Goal: Task Accomplishment & Management: Manage account settings

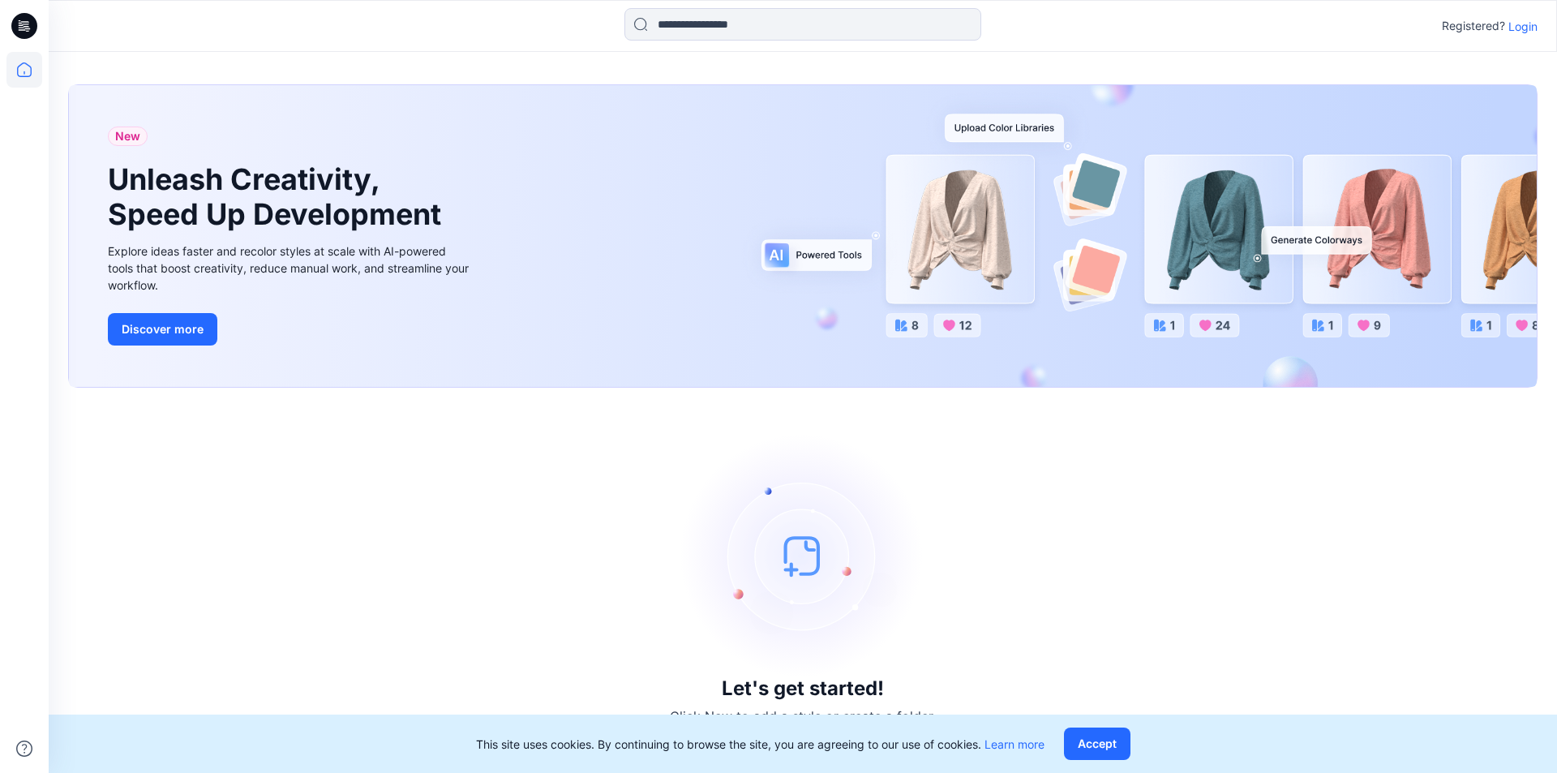
click at [1529, 25] on p "Login" at bounding box center [1523, 26] width 29 height 17
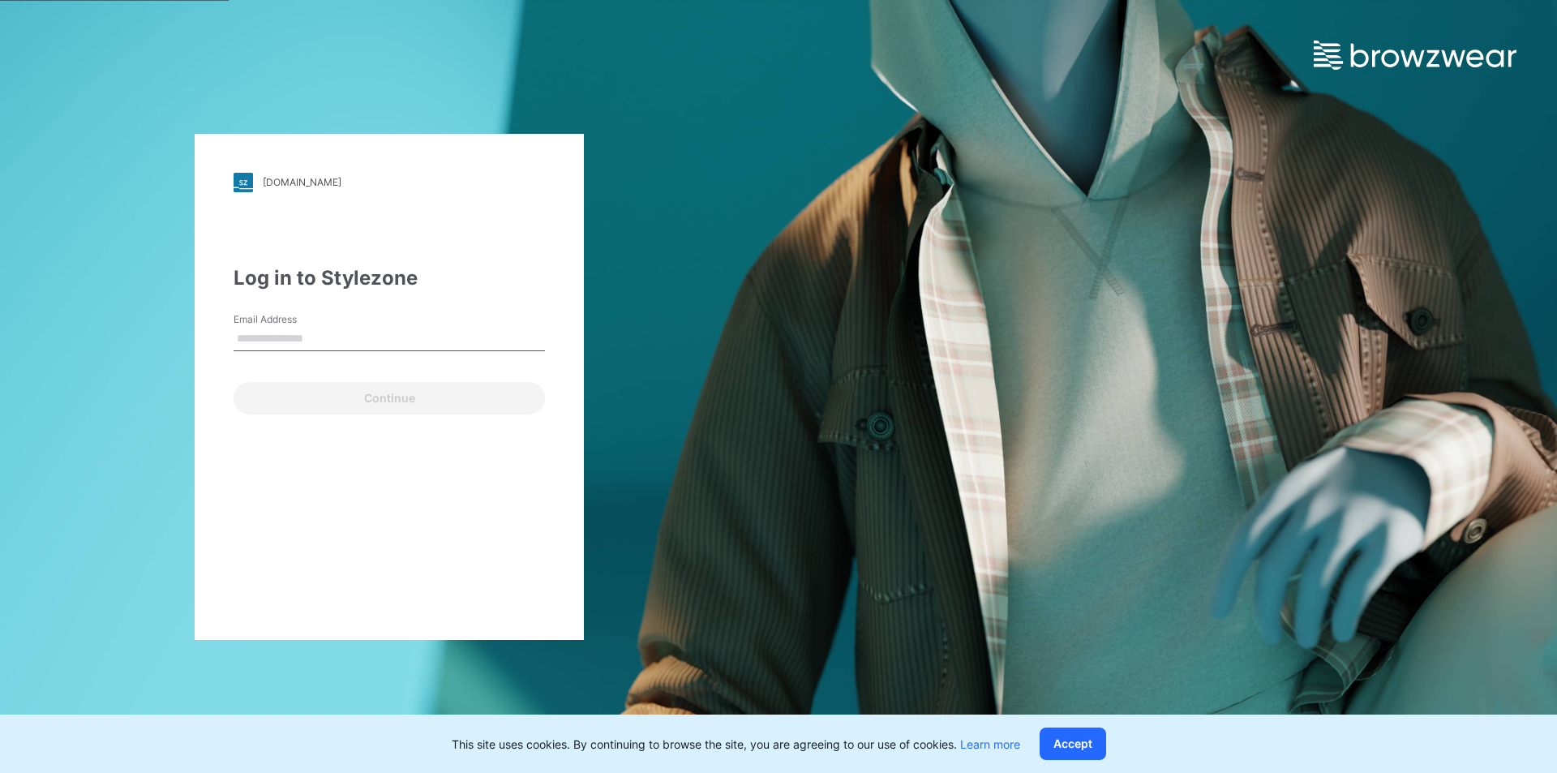
type input "**********"
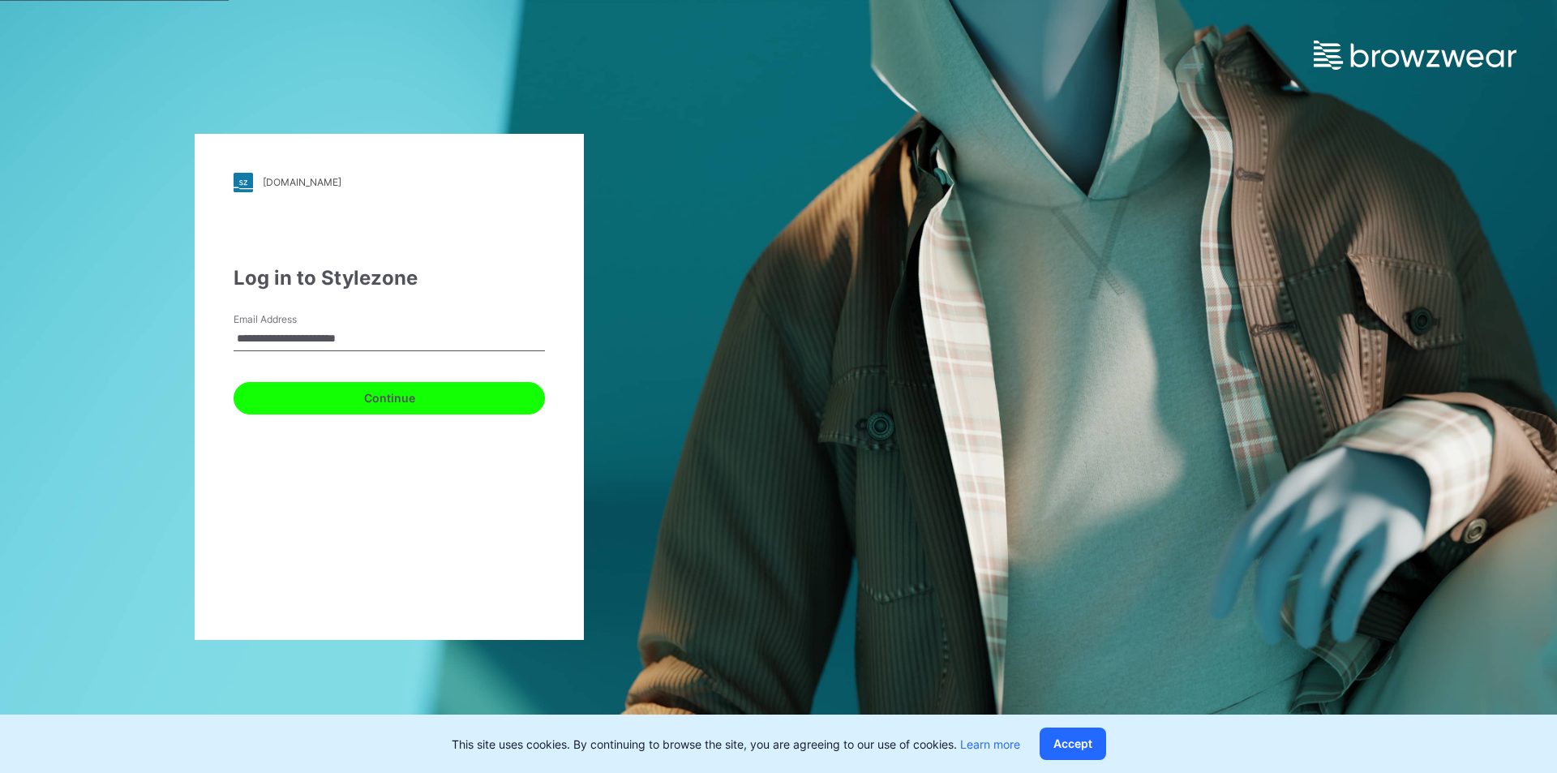
click at [371, 397] on button "Continue" at bounding box center [389, 398] width 311 height 32
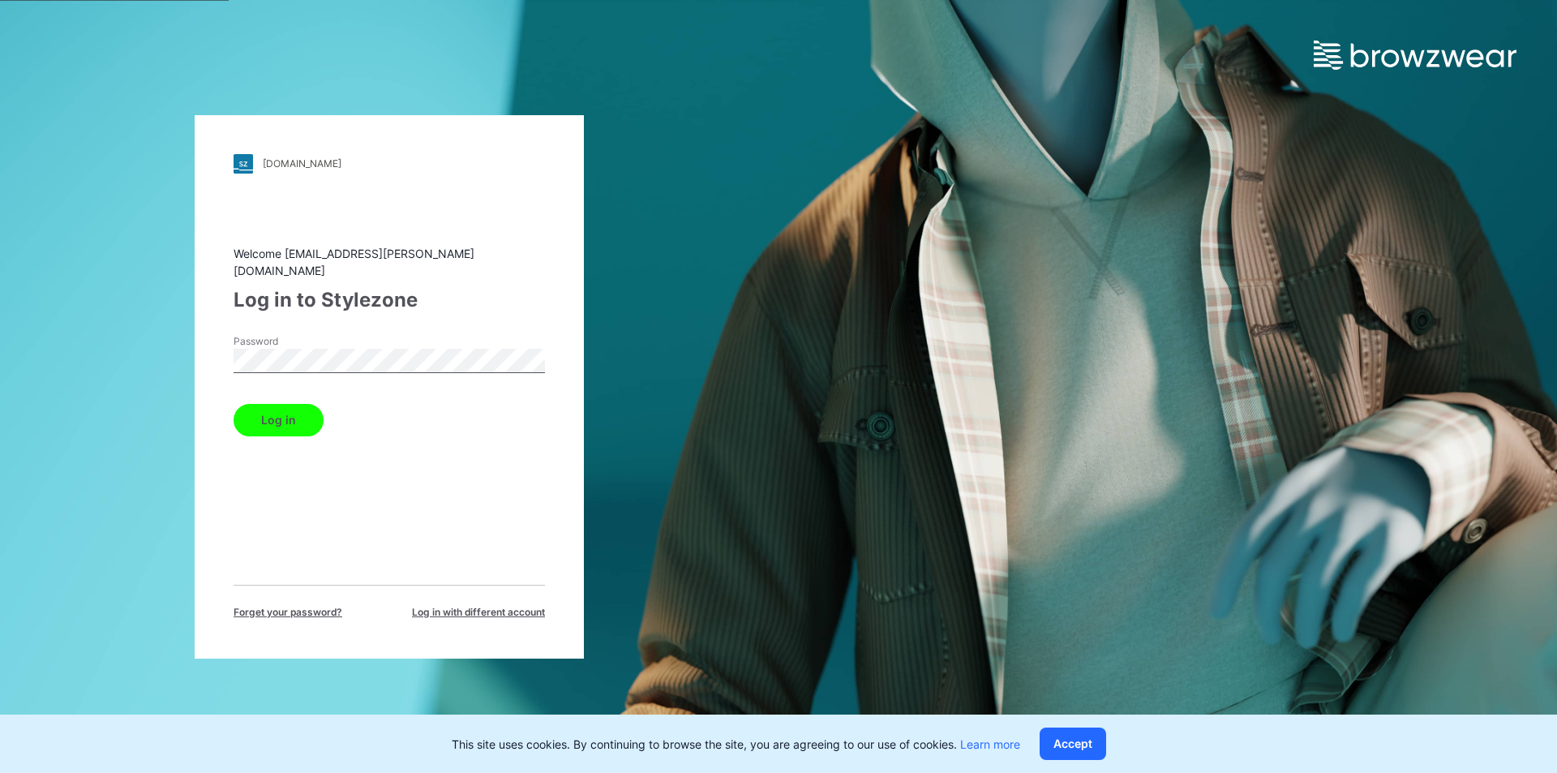
click at [282, 414] on button "Log in" at bounding box center [279, 420] width 90 height 32
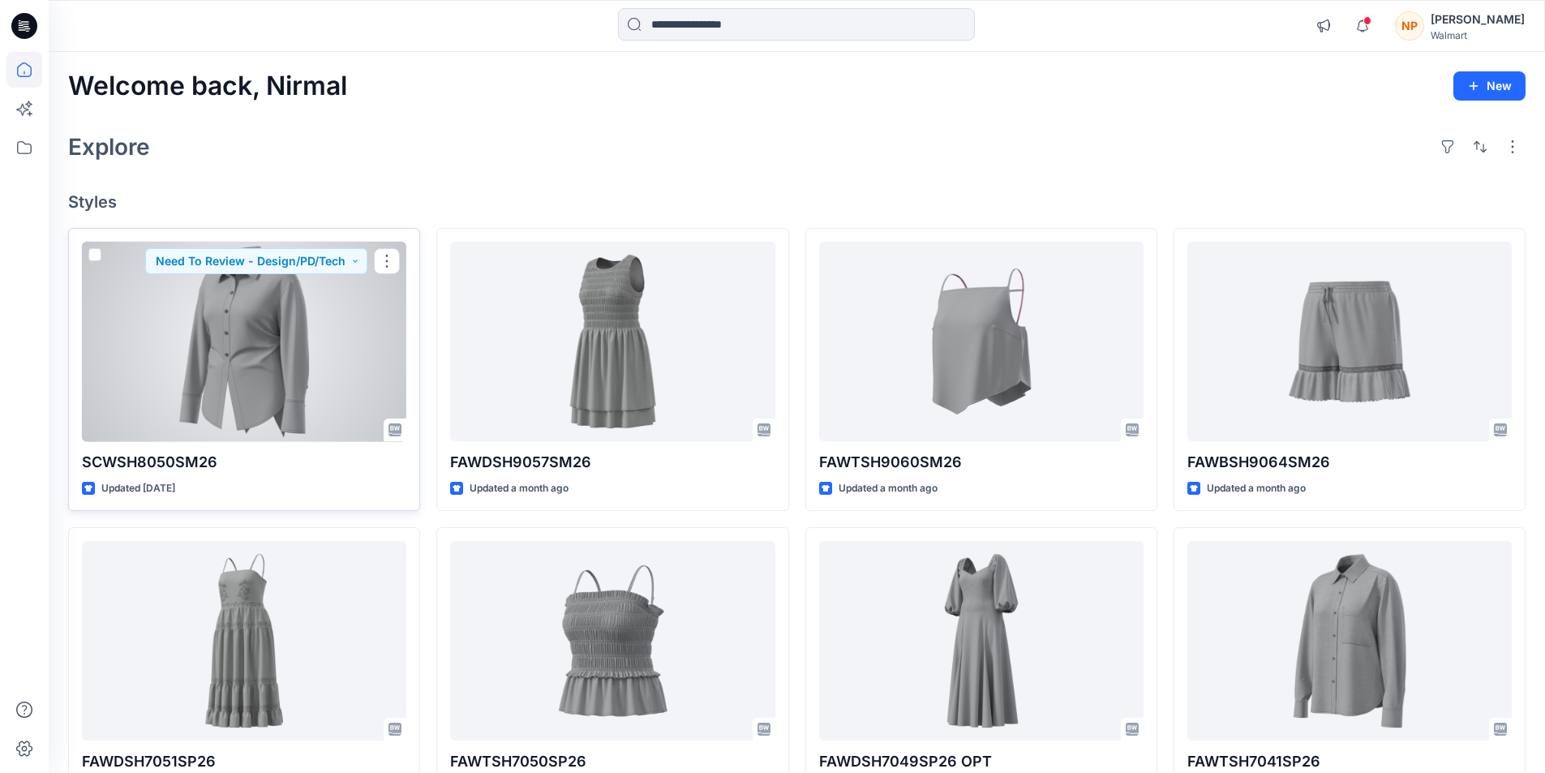
click at [247, 309] on div at bounding box center [244, 342] width 324 height 200
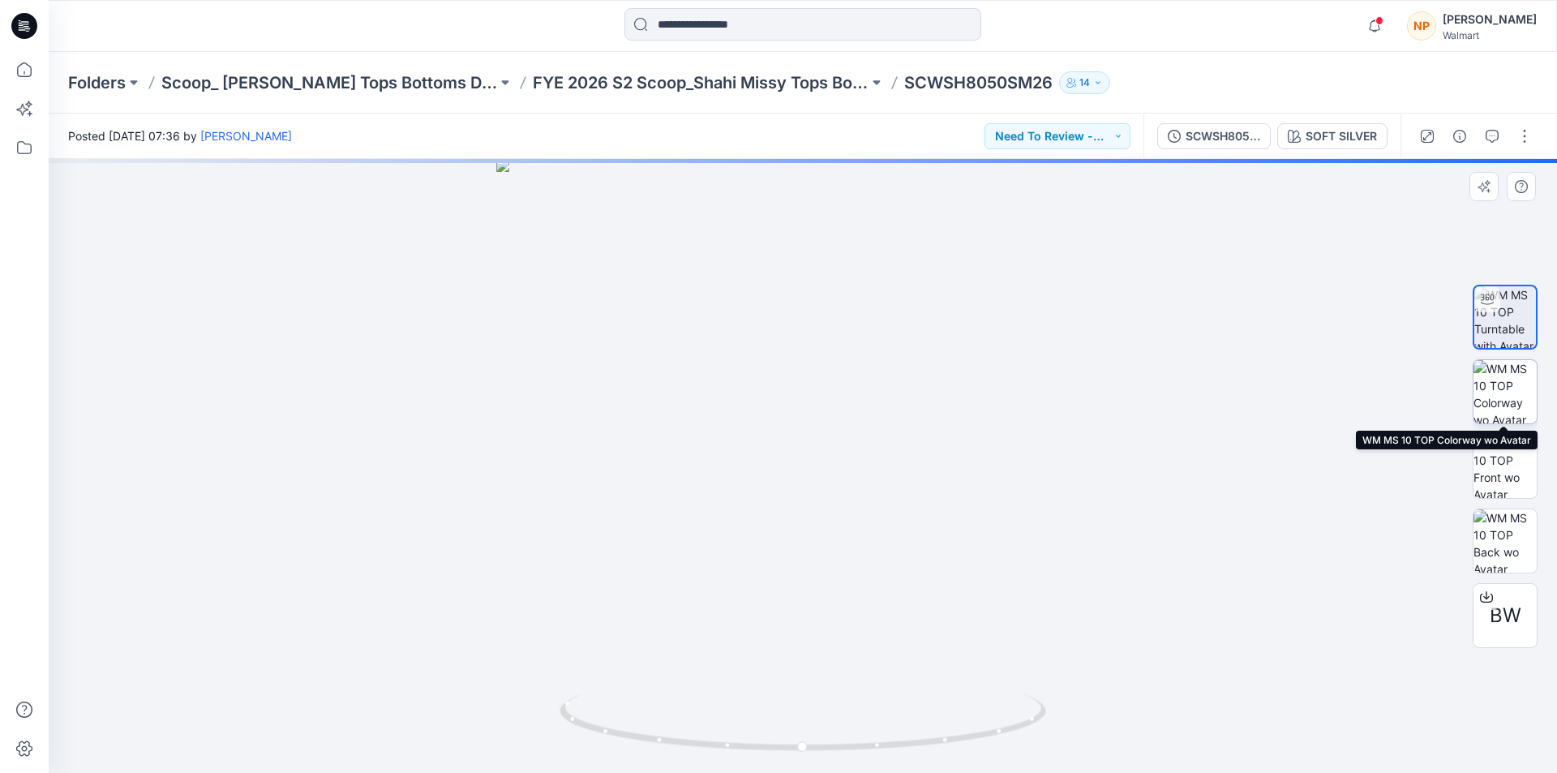
click at [1506, 389] on img at bounding box center [1505, 391] width 63 height 63
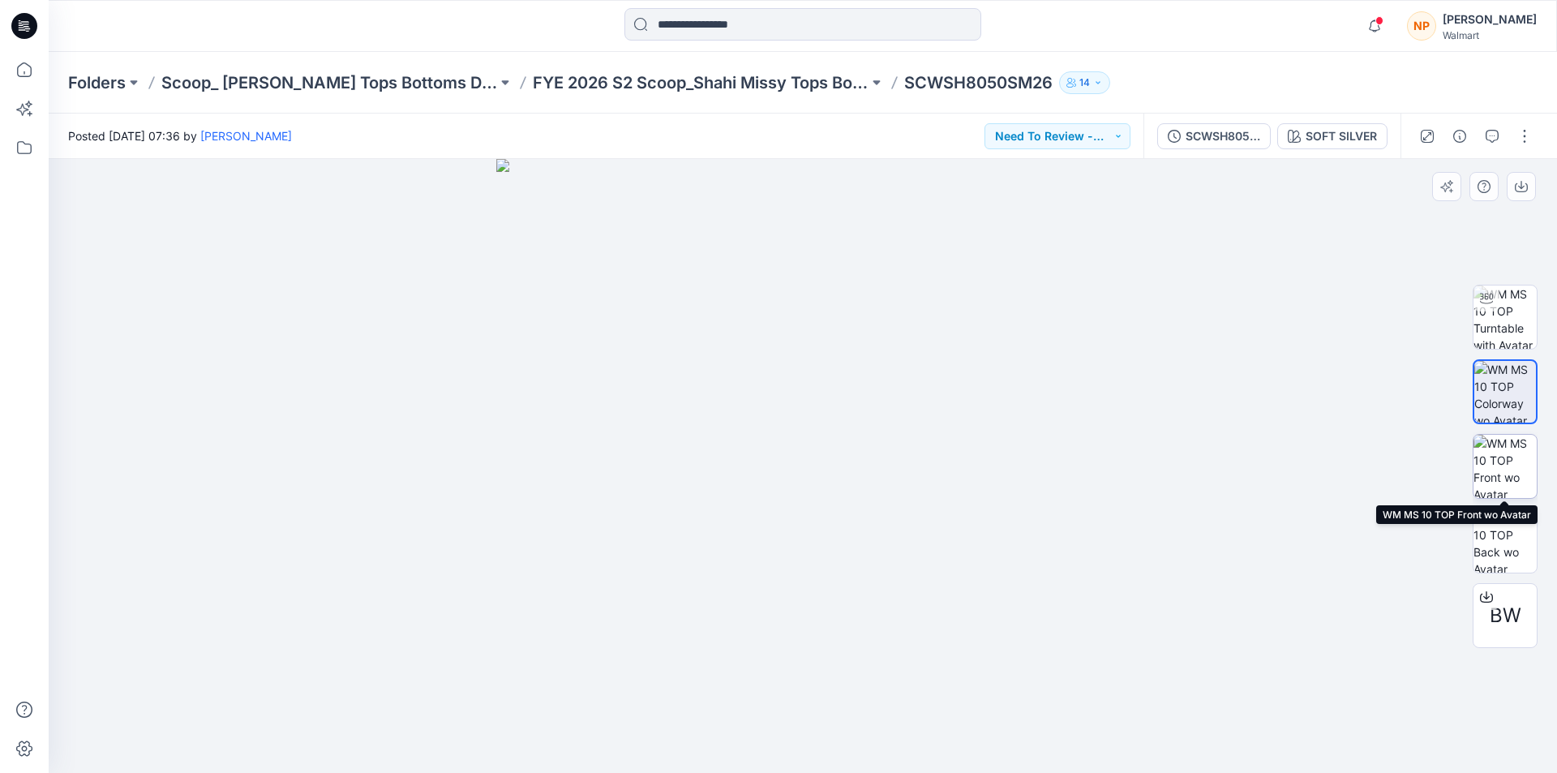
click at [1505, 468] on img at bounding box center [1505, 466] width 63 height 63
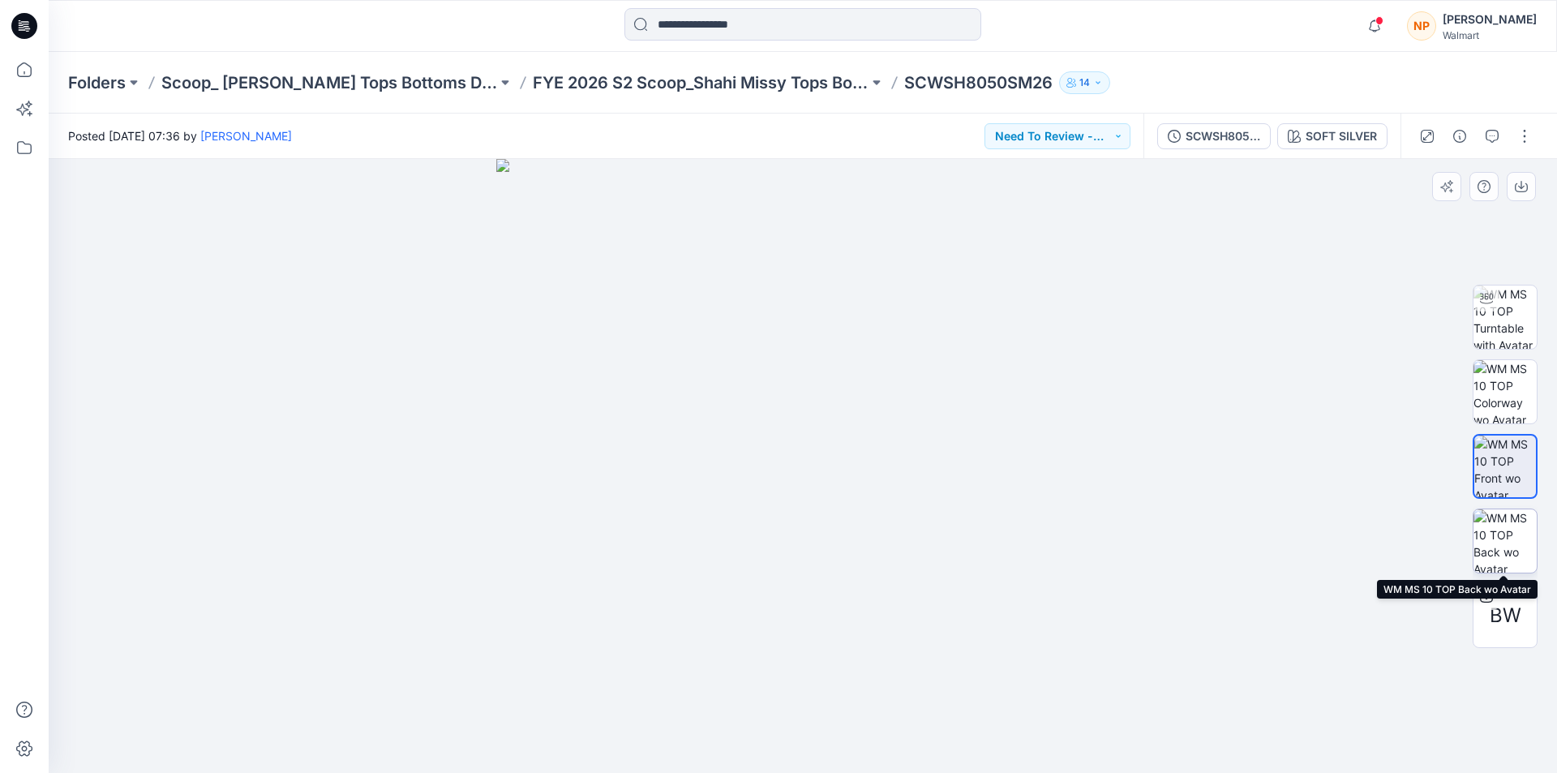
click at [1511, 538] on img at bounding box center [1505, 540] width 63 height 63
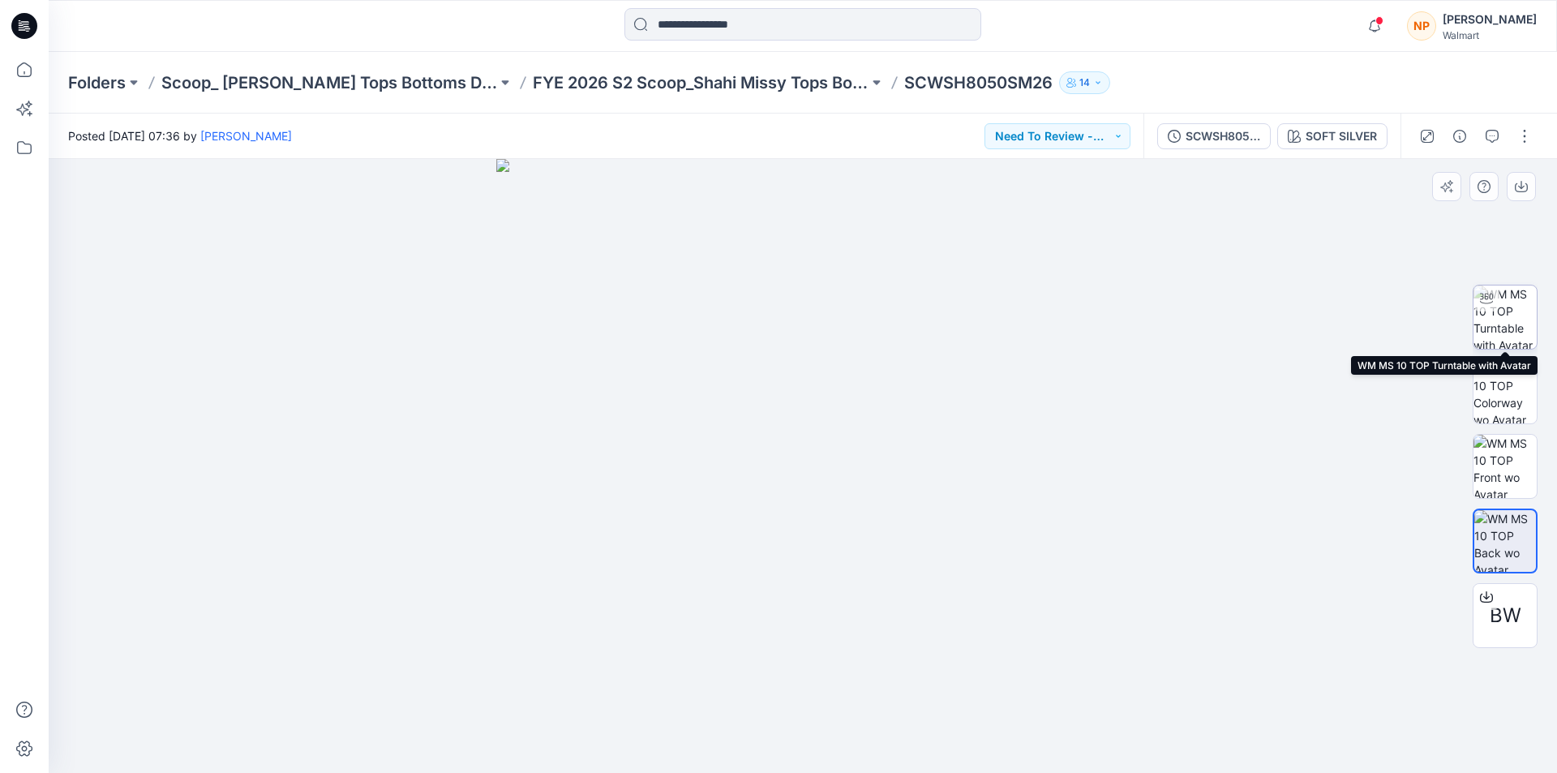
click at [1504, 317] on img at bounding box center [1505, 317] width 63 height 63
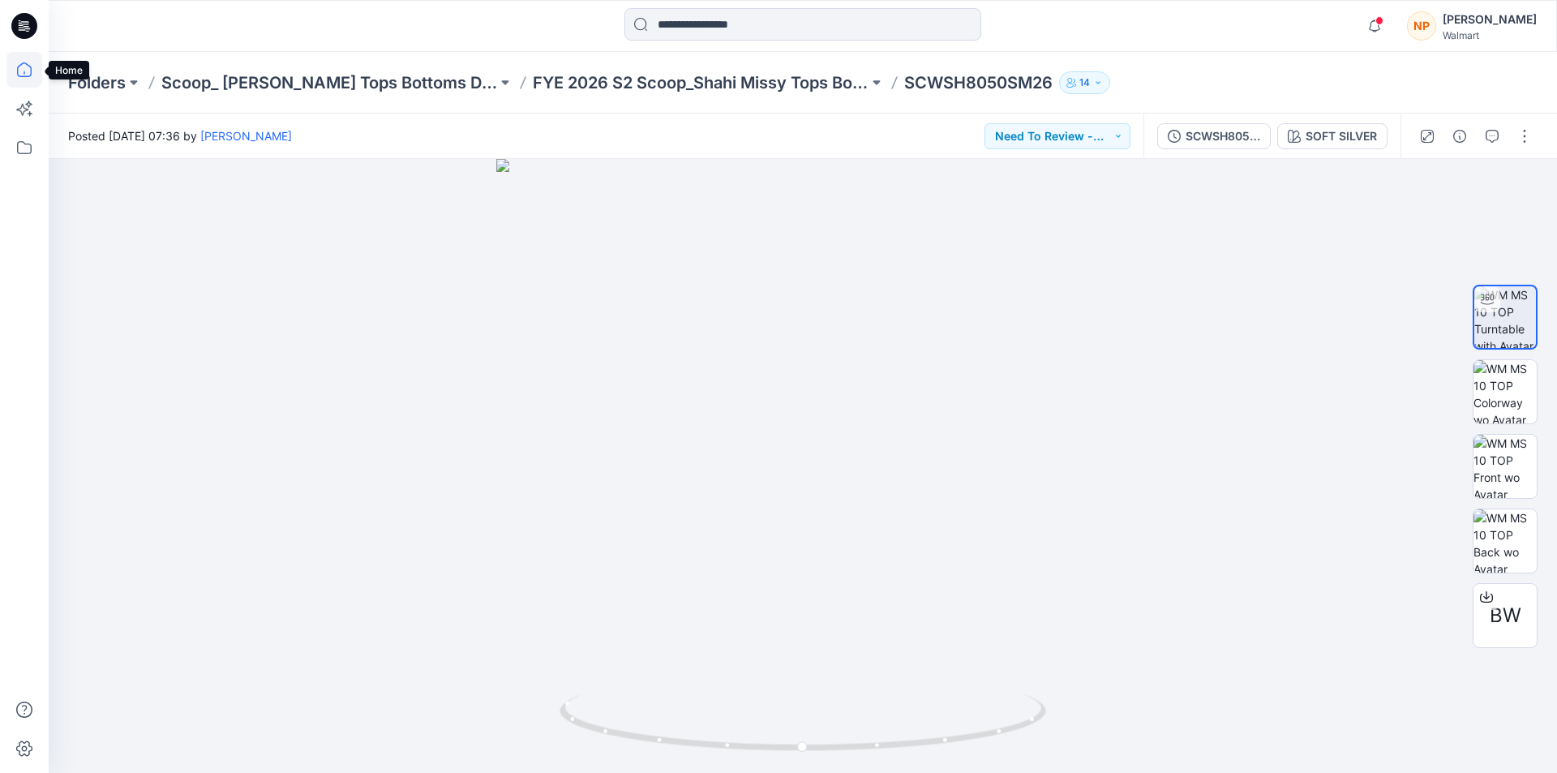
click at [19, 75] on icon at bounding box center [24, 70] width 36 height 36
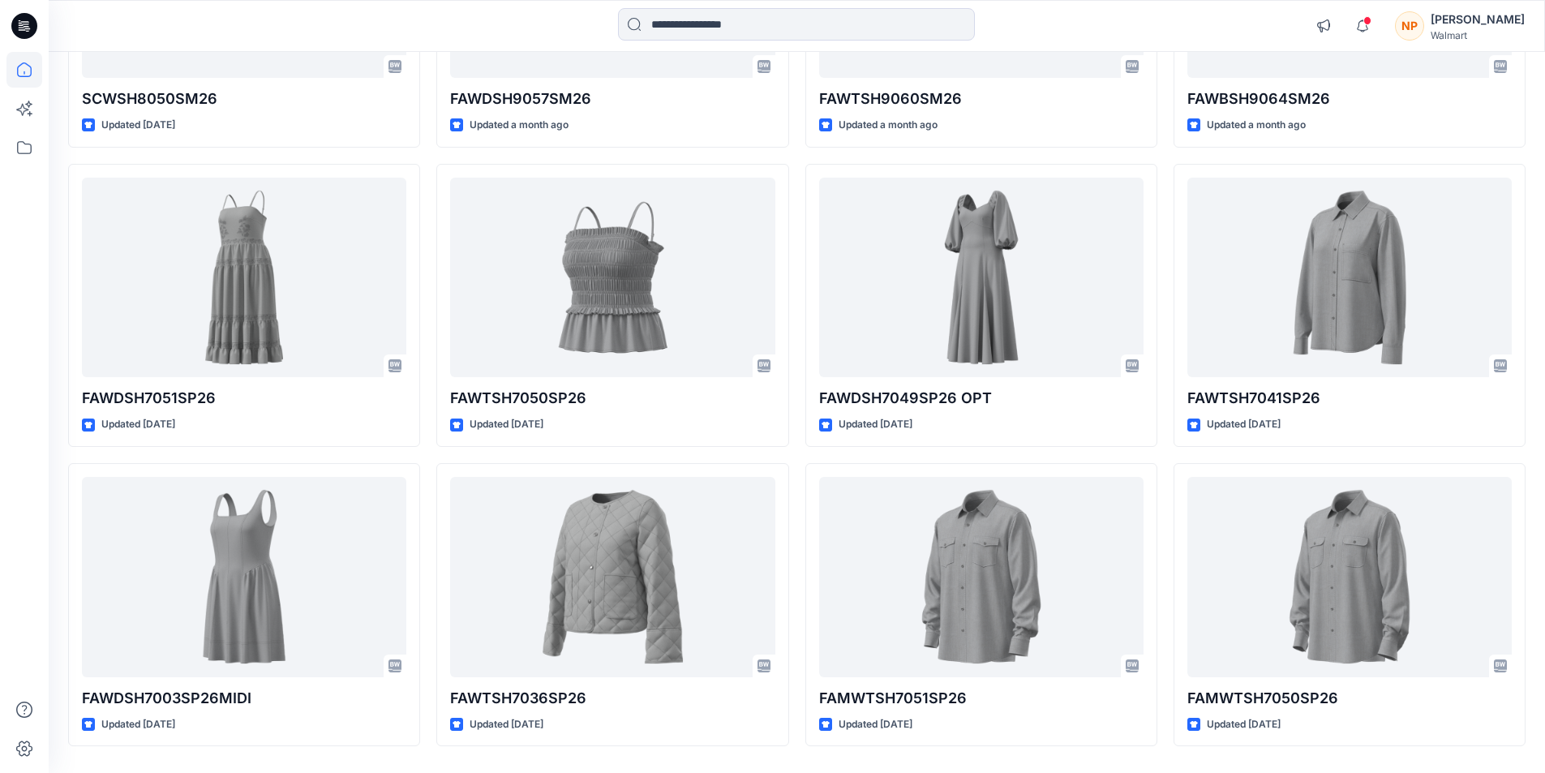
scroll to position [406, 0]
